Goal: Transaction & Acquisition: Purchase product/service

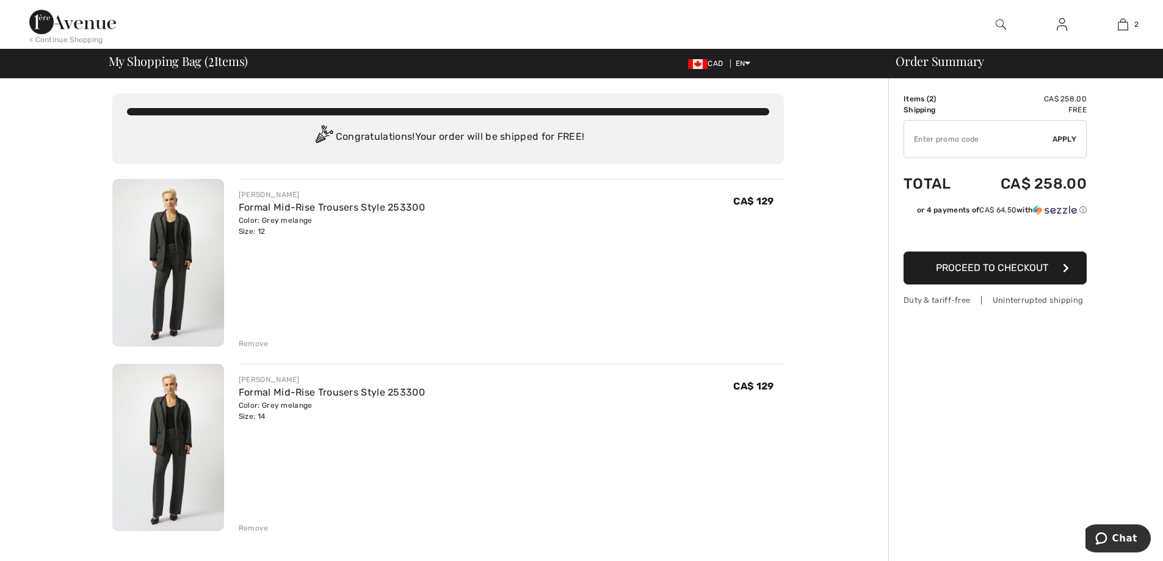
click at [260, 340] on div "Remove" at bounding box center [254, 343] width 30 height 11
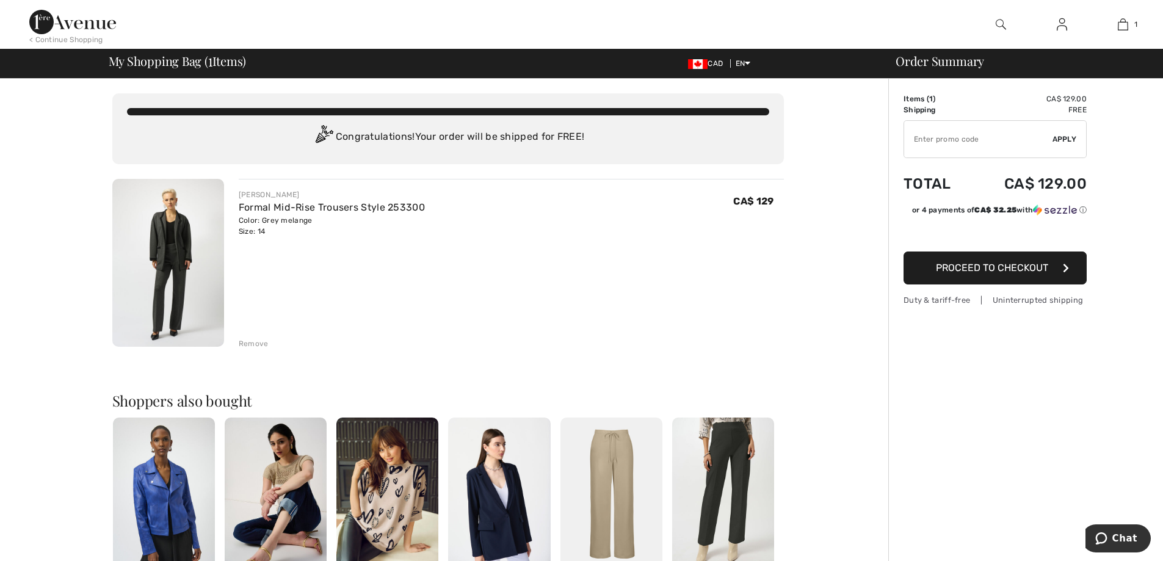
click at [1002, 275] on button "Proceed to Checkout" at bounding box center [995, 268] width 183 height 33
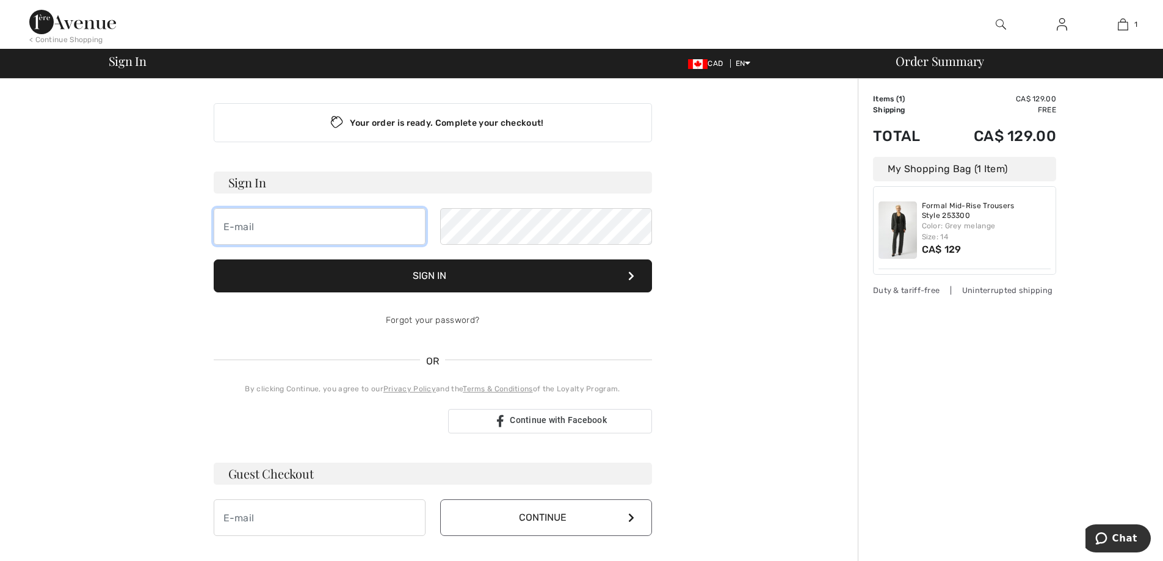
click at [222, 220] on input "email" at bounding box center [320, 226] width 212 height 37
type input "cadilou@gmail.com"
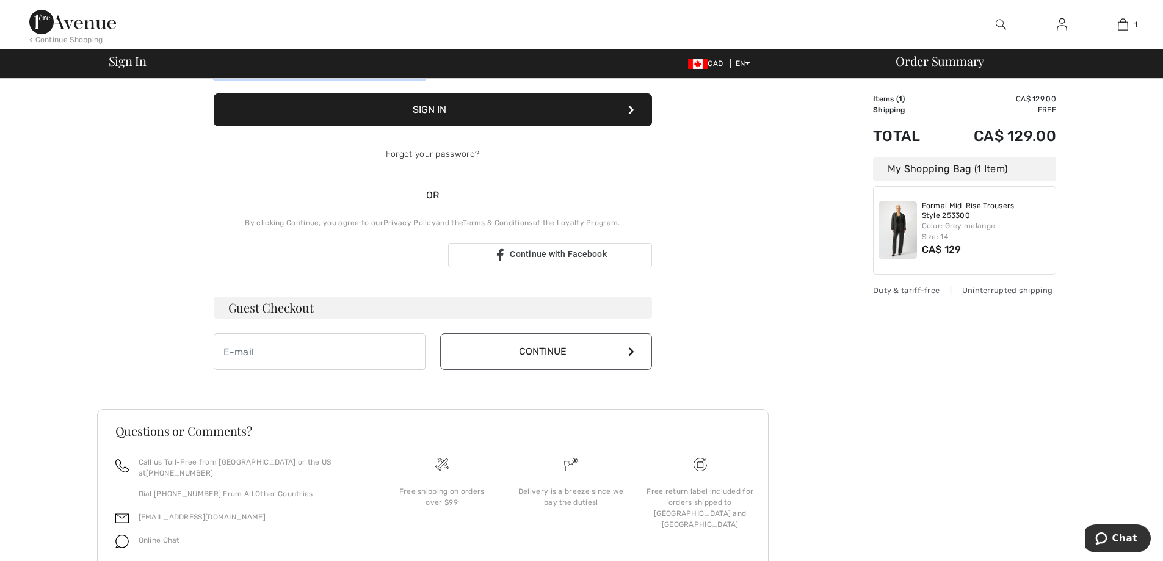
scroll to position [206, 0]
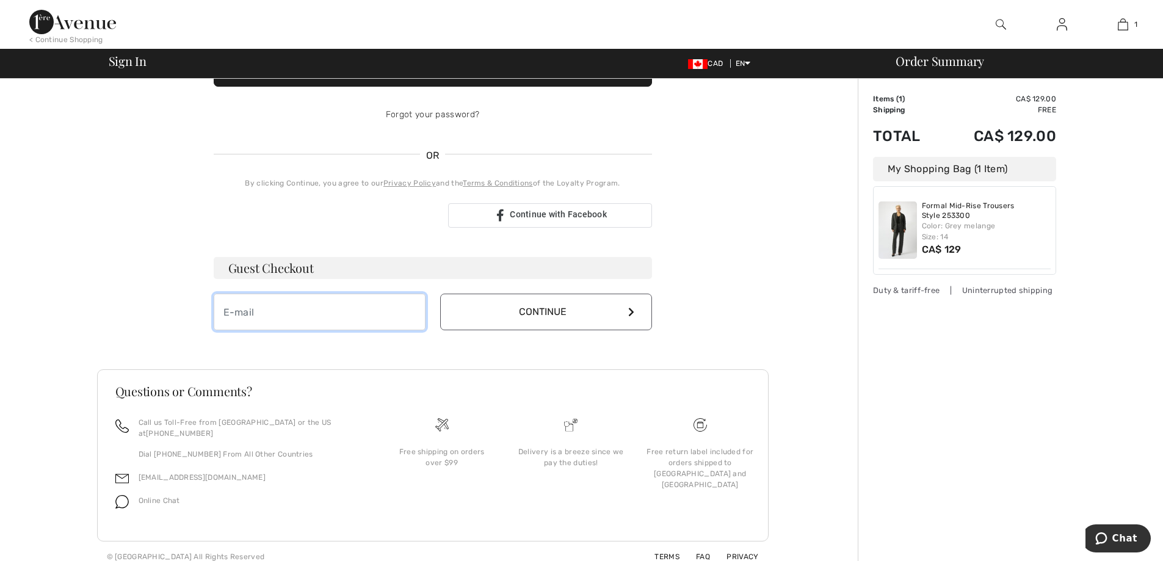
click at [223, 316] on input "email" at bounding box center [320, 312] width 212 height 37
type input "[EMAIL_ADDRESS][DOMAIN_NAME]"
click at [557, 309] on button "Continue" at bounding box center [546, 312] width 212 height 37
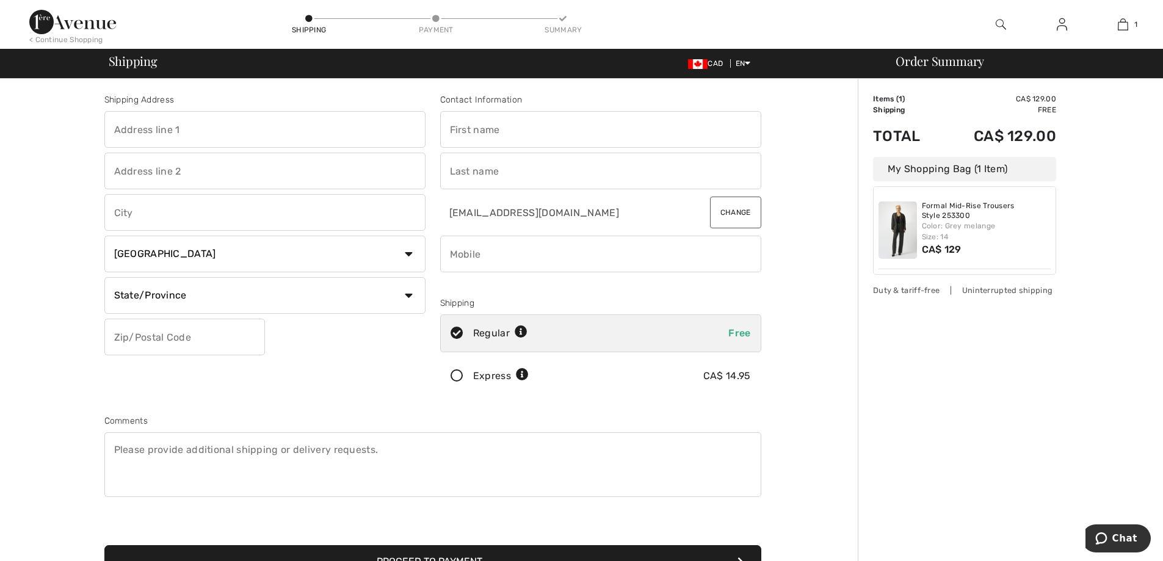
click at [136, 122] on input "text" at bounding box center [264, 129] width 321 height 37
type input "220 rue Berlioz app. 111"
type input "[GEOGRAPHIC_DATA]"
select select "QC"
type input "H3E 1B8"
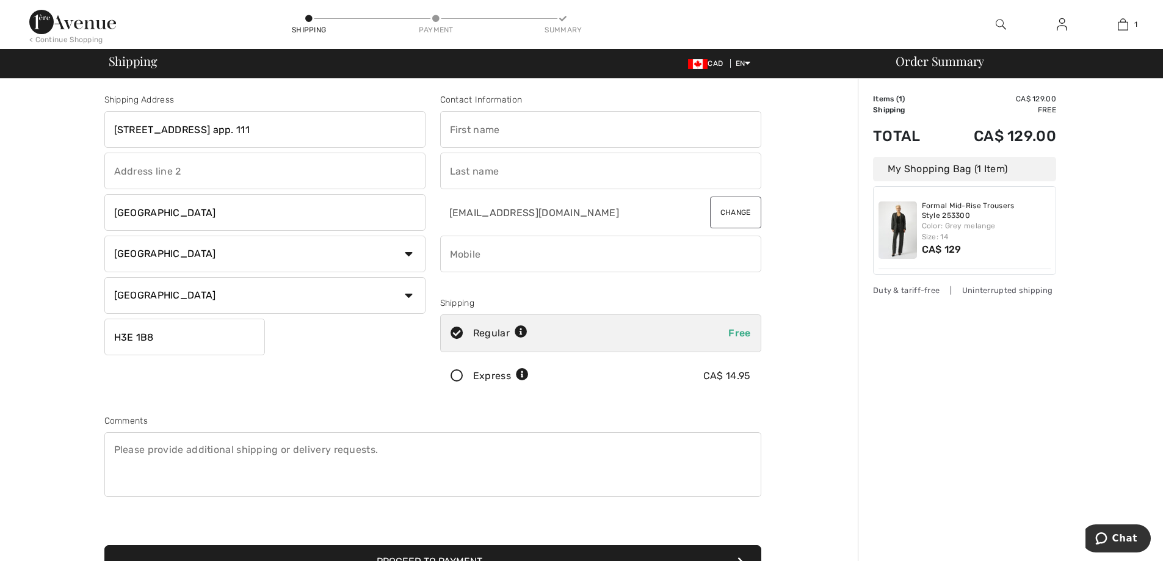
type input "Louise"
type input "Cadieux"
type input "5148954337"
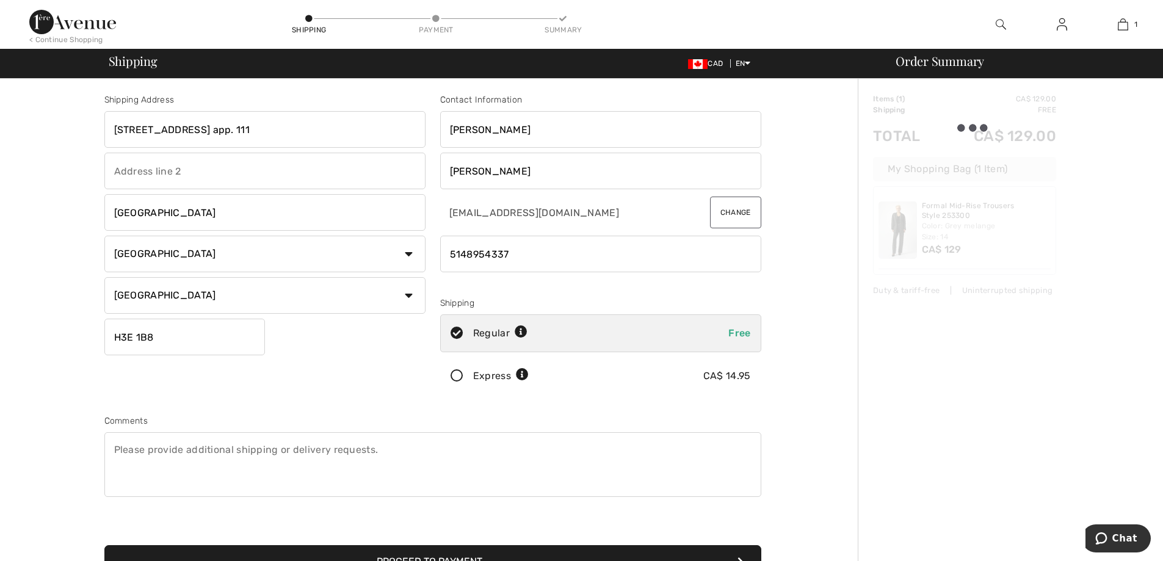
type input "H3E1B8"
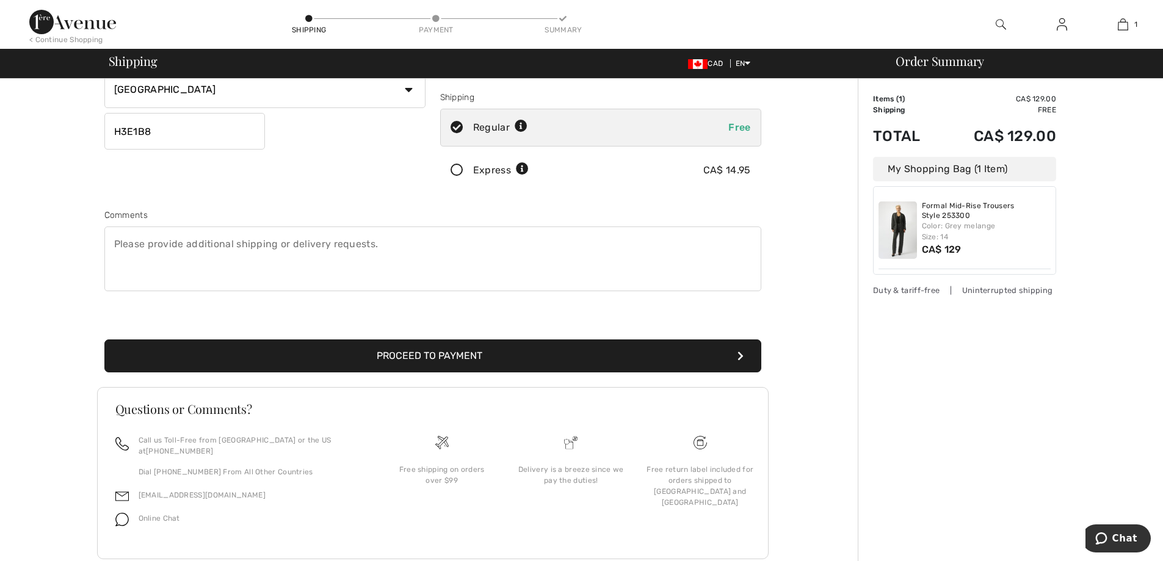
scroll to position [223, 0]
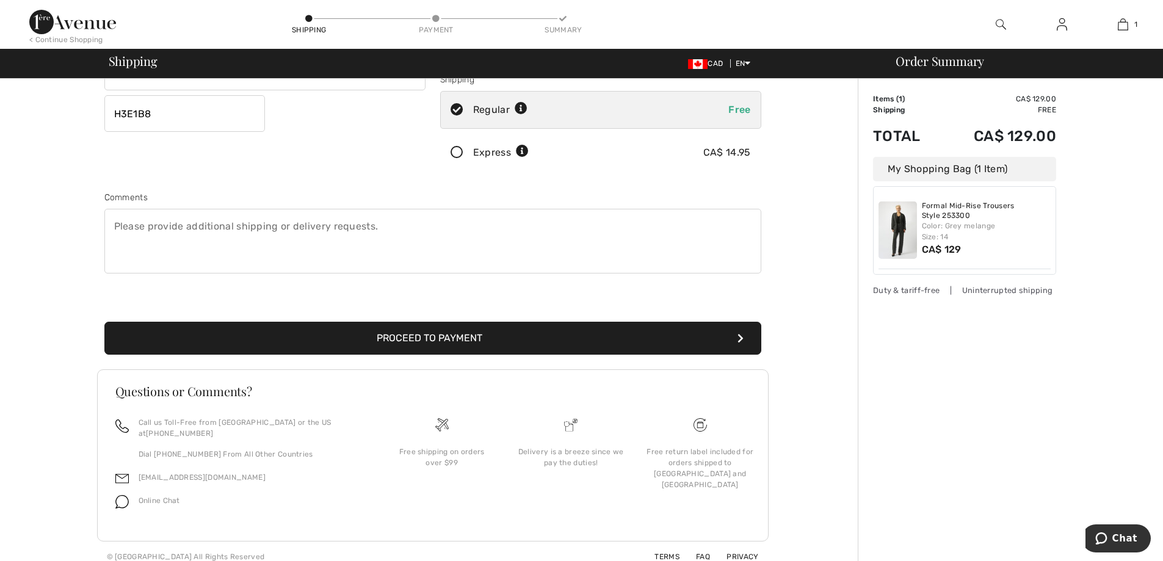
click at [466, 343] on button "Proceed to Payment" at bounding box center [432, 338] width 657 height 33
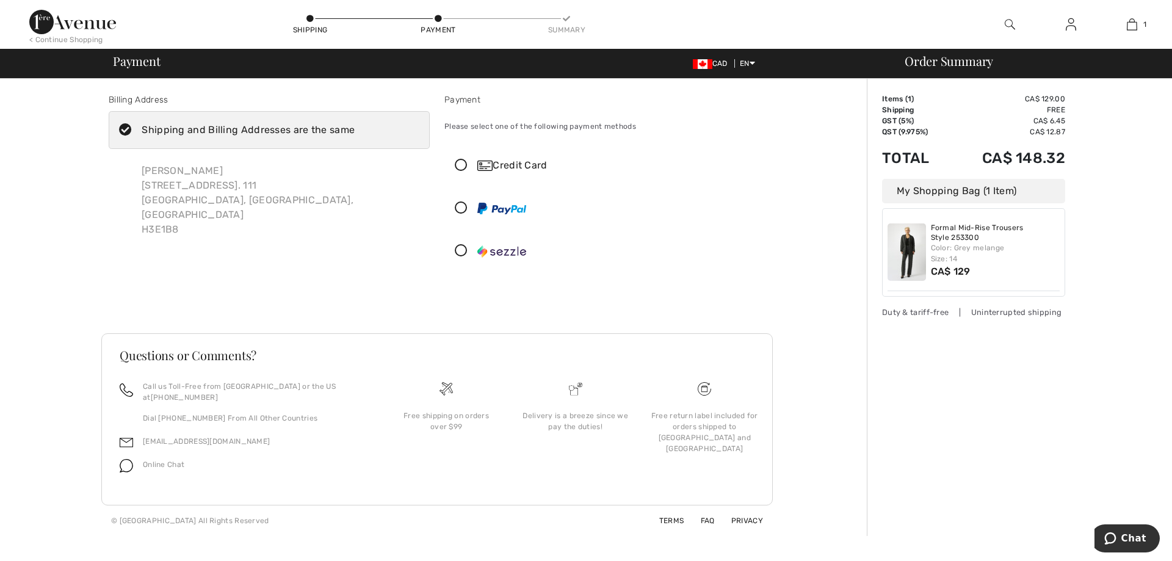
click at [458, 161] on icon at bounding box center [461, 165] width 32 height 13
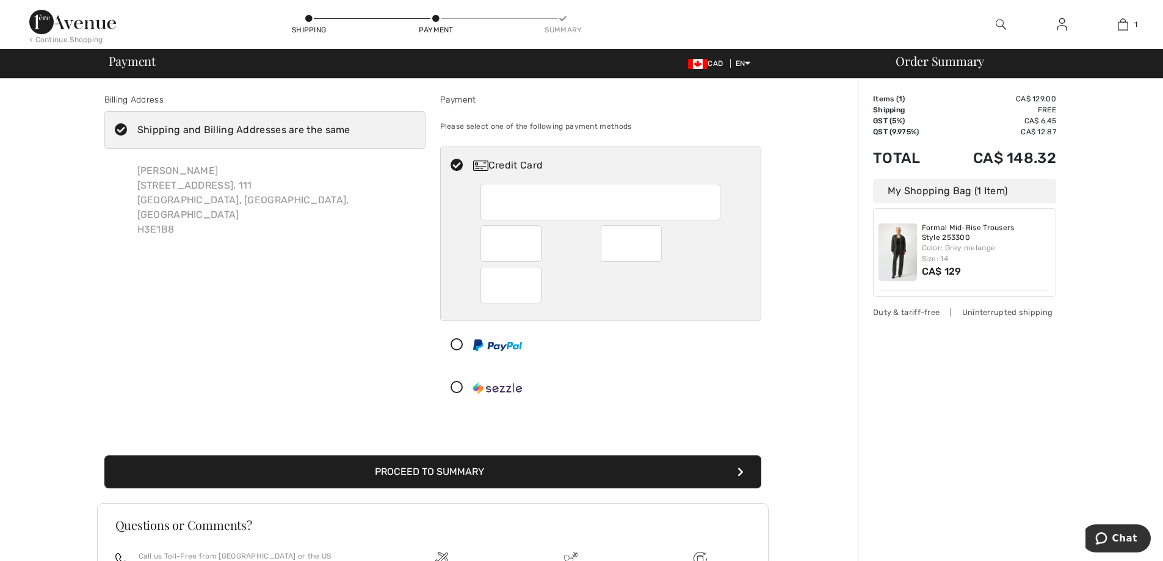
click at [425, 473] on button "Proceed to Summary" at bounding box center [432, 471] width 657 height 33
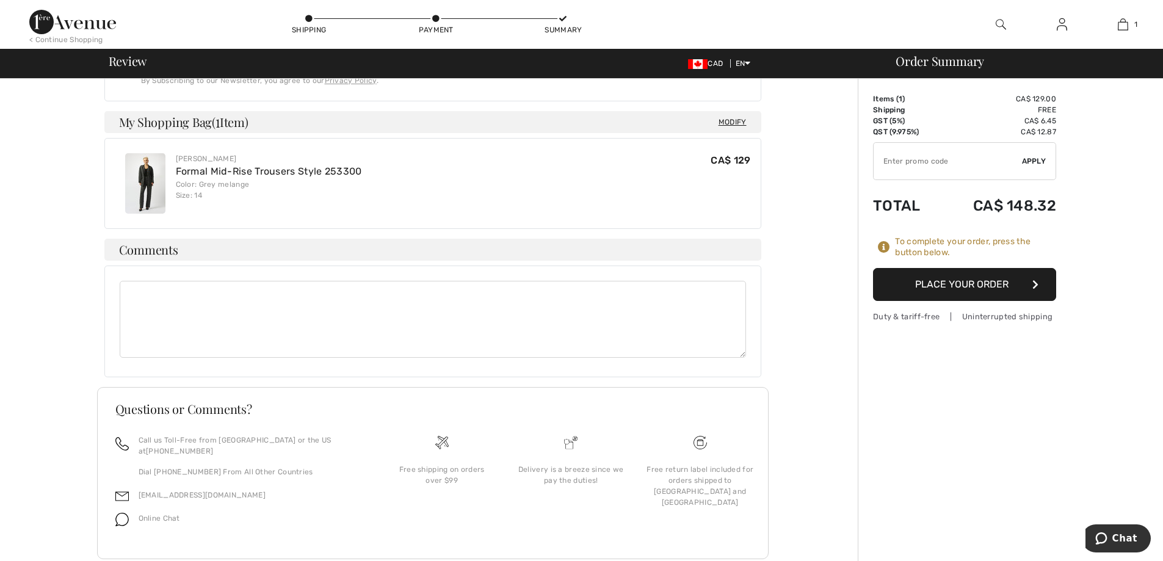
scroll to position [623, 0]
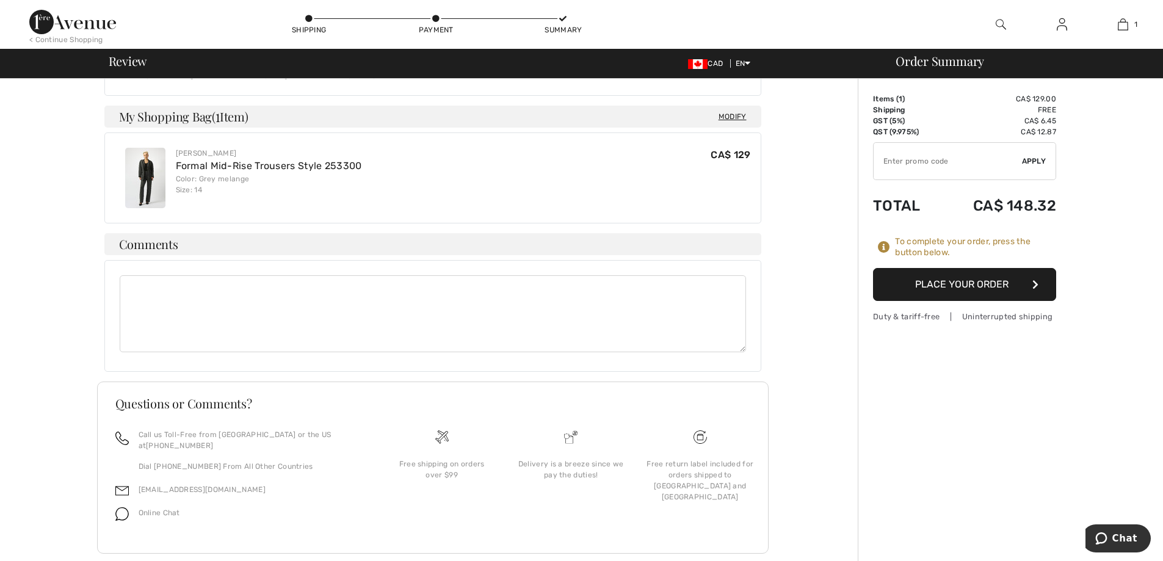
click at [1009, 289] on button "Place Your Order" at bounding box center [964, 284] width 183 height 33
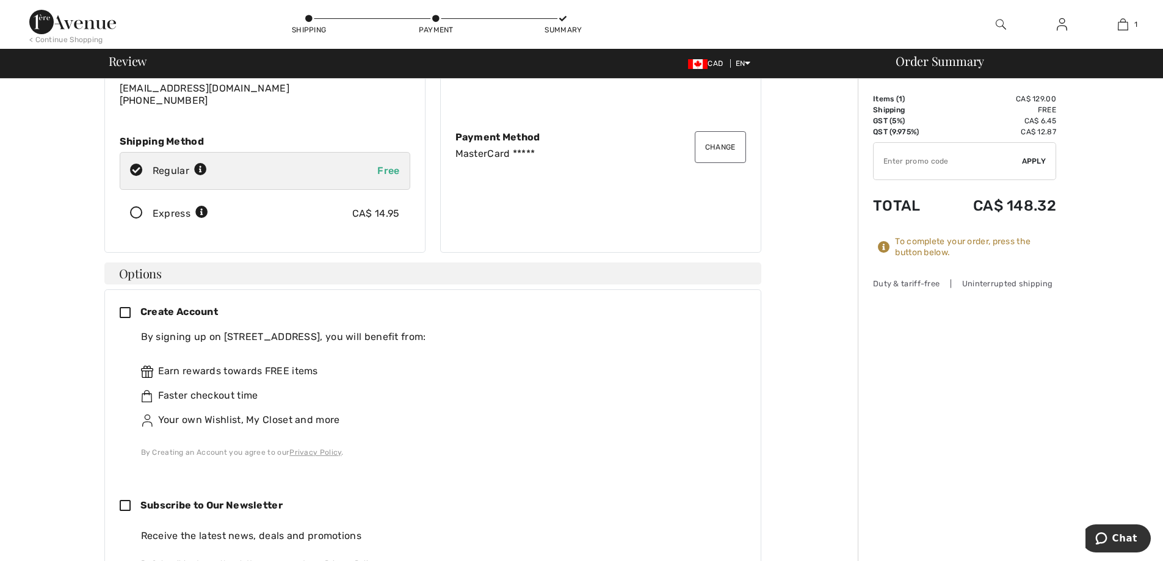
scroll to position [1, 0]
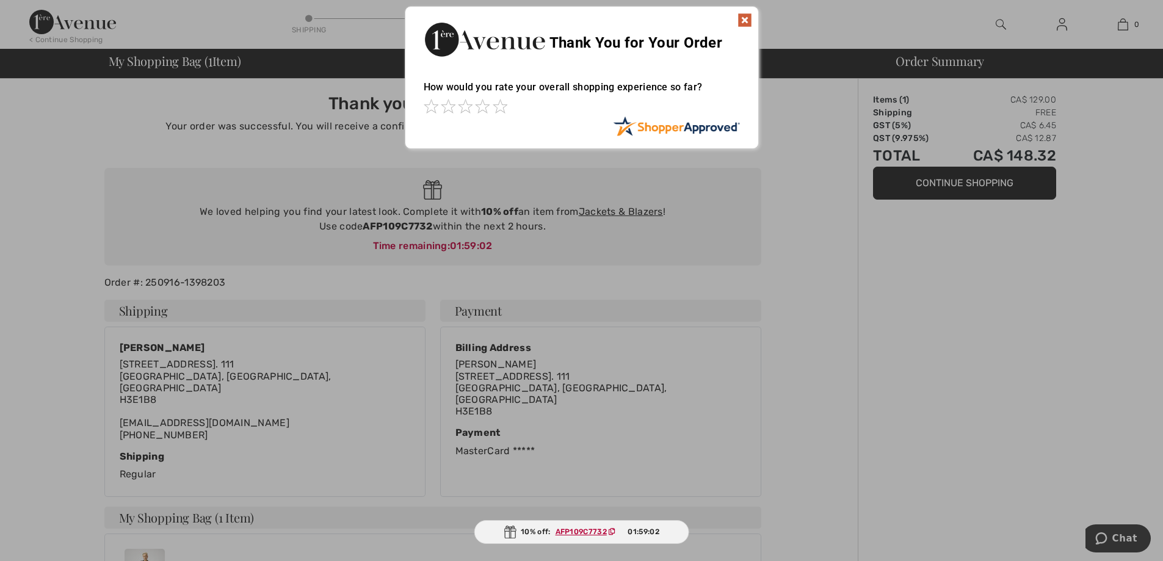
click at [741, 16] on img at bounding box center [744, 20] width 15 height 15
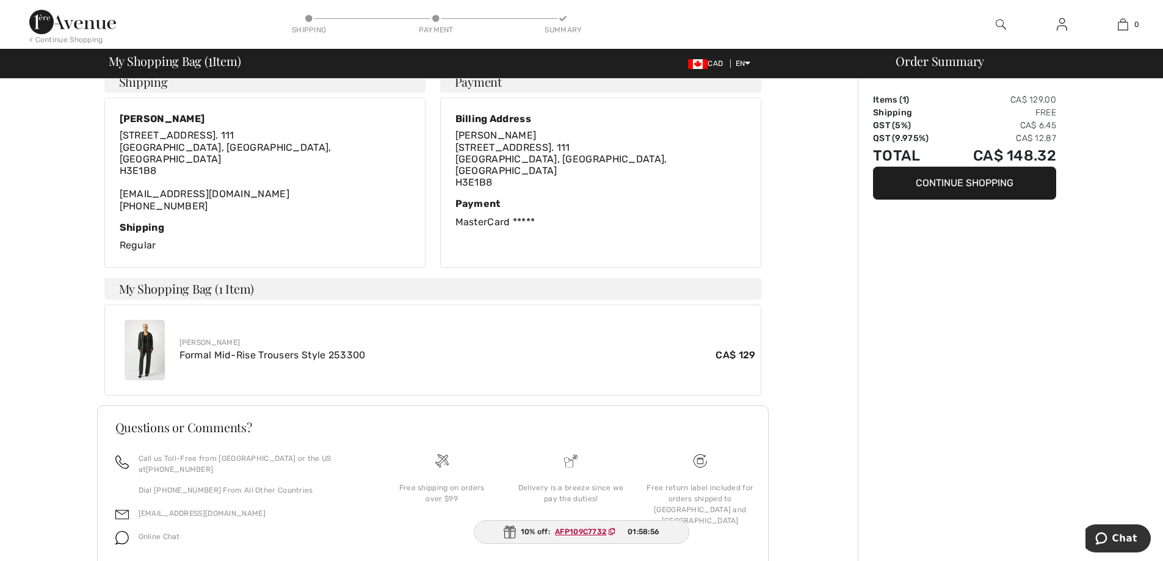
scroll to position [253, 0]
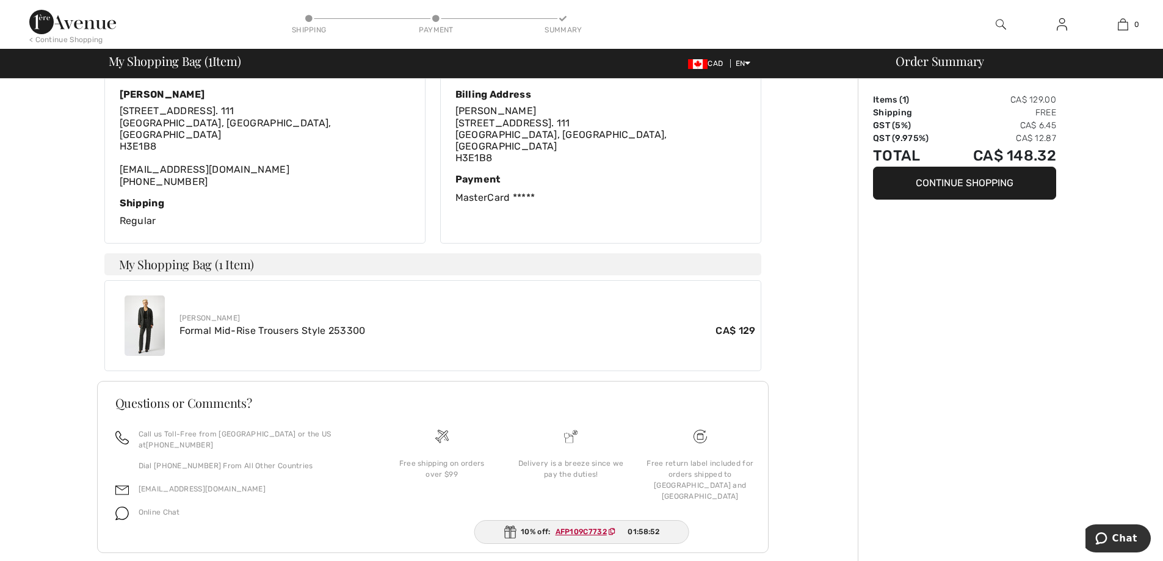
click at [212, 313] on div "[PERSON_NAME]" at bounding box center [467, 318] width 576 height 11
click at [154, 314] on img at bounding box center [145, 325] width 40 height 60
click at [154, 313] on img at bounding box center [145, 325] width 40 height 60
